Goal: Task Accomplishment & Management: Manage account settings

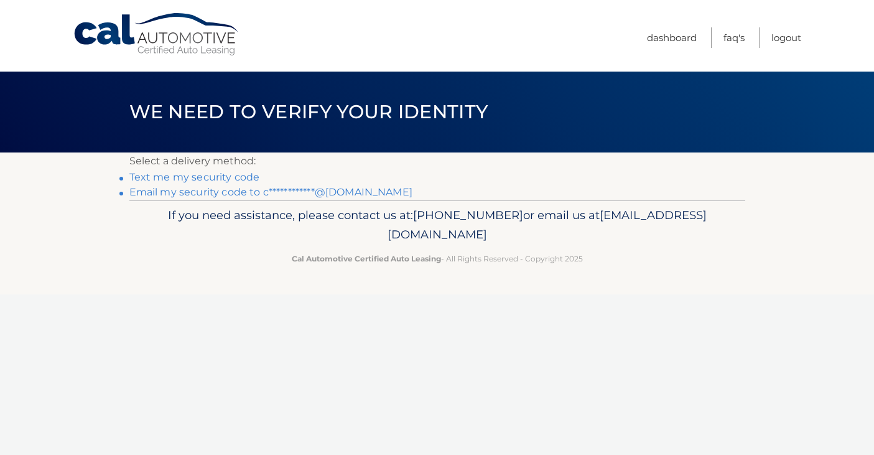
click at [233, 175] on link "Text me my security code" at bounding box center [194, 177] width 131 height 12
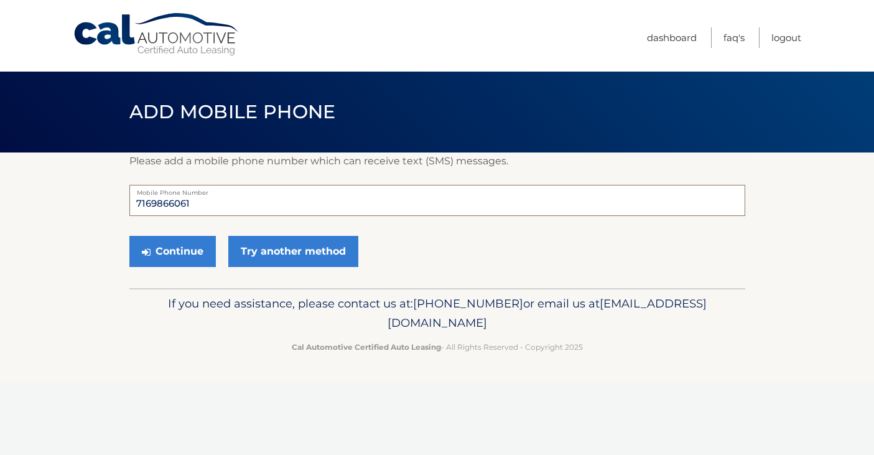
drag, startPoint x: 198, startPoint y: 203, endPoint x: 71, endPoint y: 192, distance: 128.0
click at [73, 192] on section "Please add a mobile phone number which can receive text (SMS) messages. 7169866…" at bounding box center [437, 220] width 874 height 136
type input "3462214536"
click at [167, 251] on button "Continue" at bounding box center [172, 251] width 86 height 31
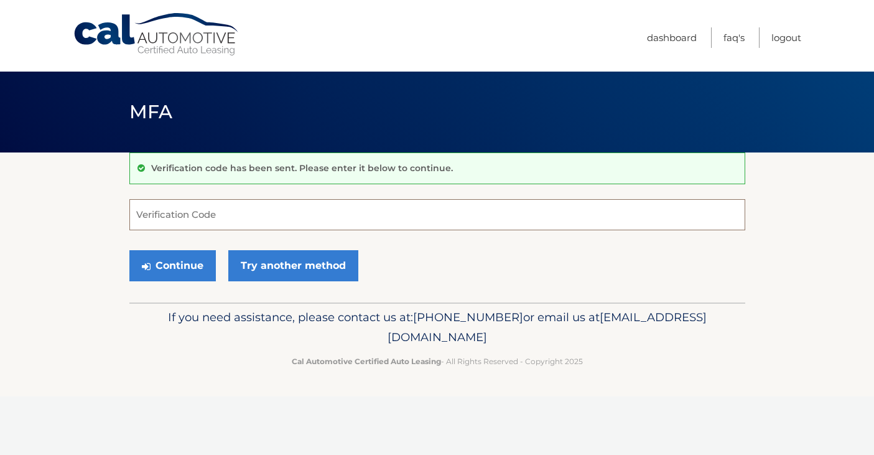
click at [174, 228] on input "Verification Code" at bounding box center [437, 214] width 616 height 31
type input "254199"
click at [193, 274] on button "Continue" at bounding box center [172, 265] width 86 height 31
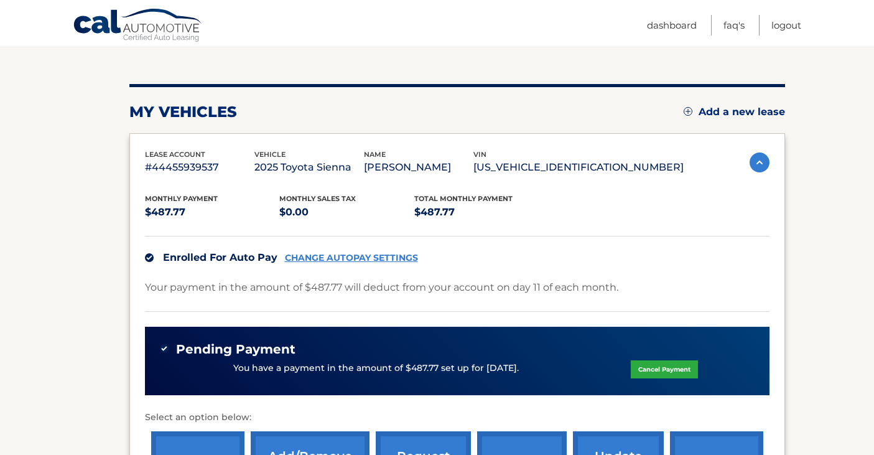
scroll to position [124, 0]
